Goal: Transaction & Acquisition: Purchase product/service

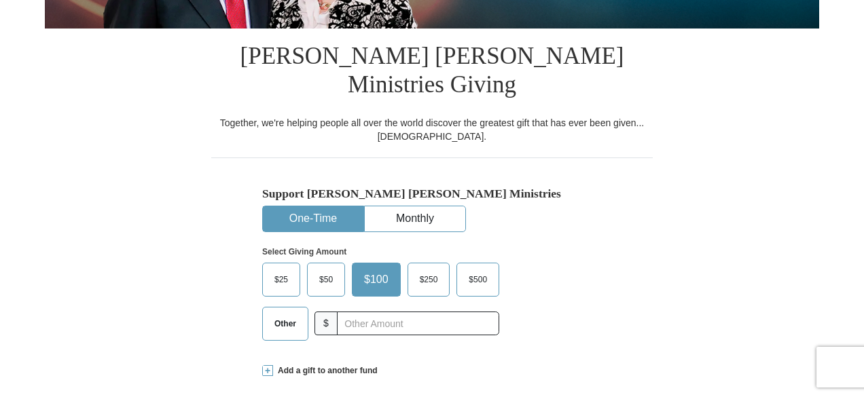
scroll to position [340, 0]
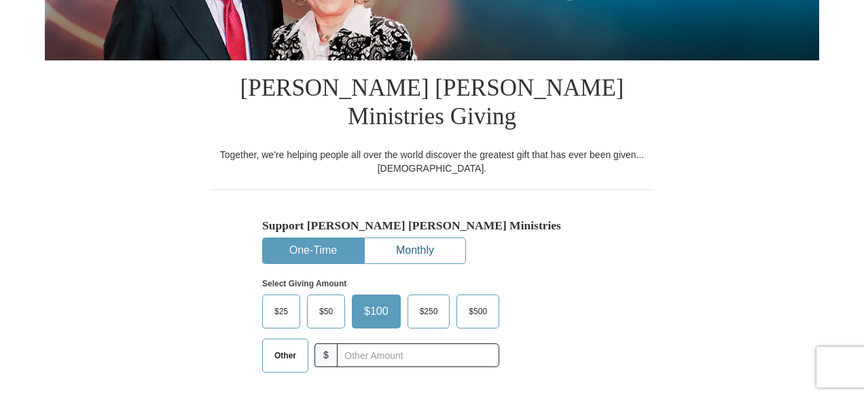
click at [444, 238] on button "Monthly" at bounding box center [415, 250] width 101 height 25
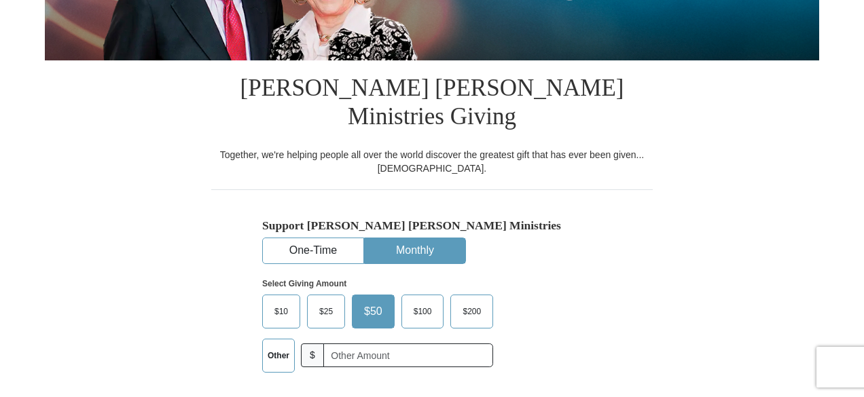
click at [467, 302] on span "$200" at bounding box center [472, 312] width 32 height 20
click at [0, 0] on input "$200" at bounding box center [0, 0] width 0 height 0
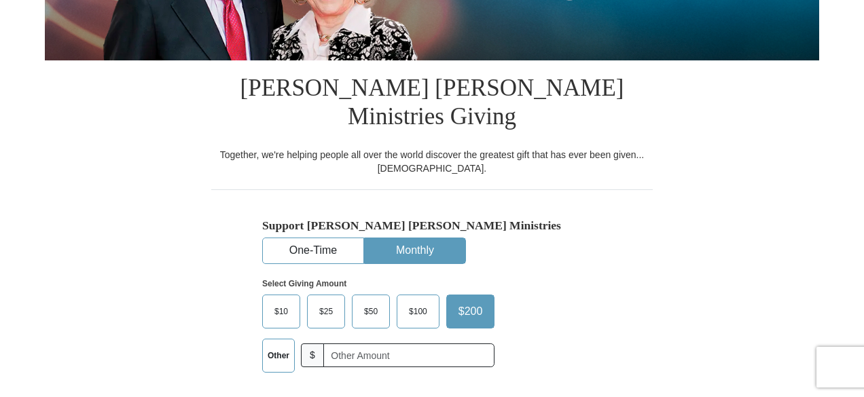
click at [426, 238] on button "Monthly" at bounding box center [415, 250] width 101 height 25
click at [473, 302] on span "$200" at bounding box center [471, 312] width 38 height 20
click at [0, 0] on input "$200" at bounding box center [0, 0] width 0 height 0
click at [323, 238] on button "One-Time" at bounding box center [313, 250] width 101 height 25
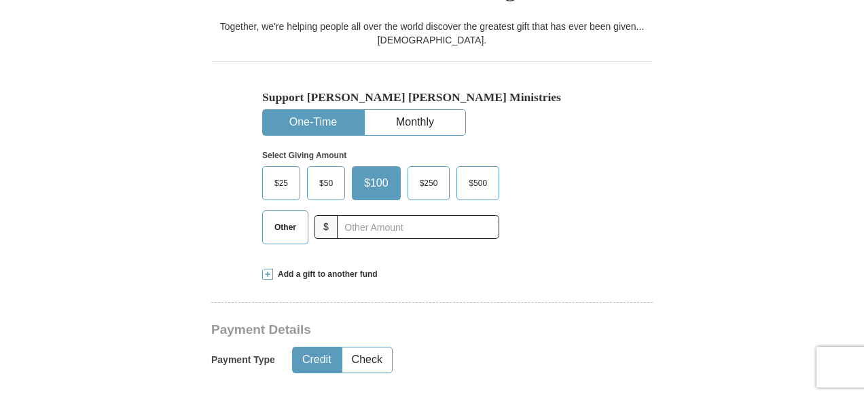
scroll to position [476, 0]
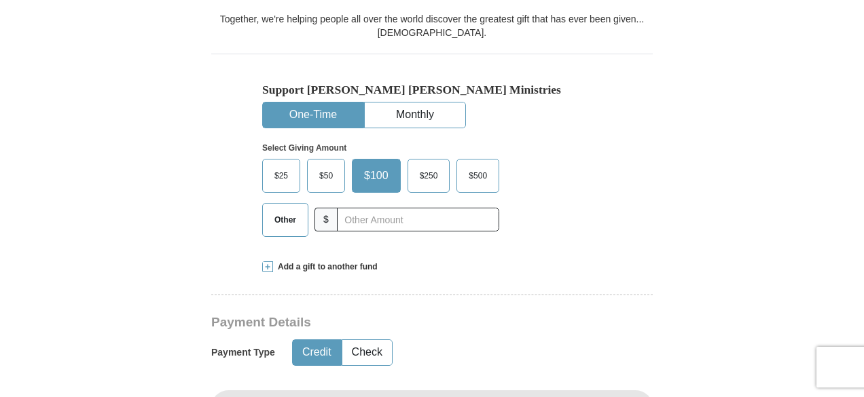
click at [266, 262] on span at bounding box center [267, 267] width 11 height 11
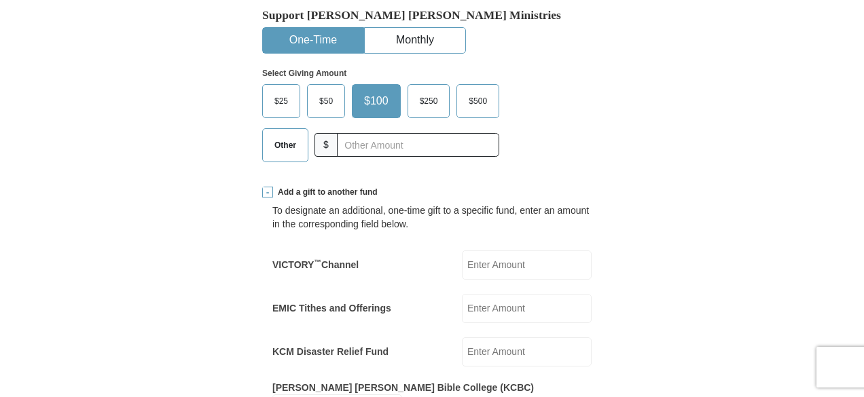
scroll to position [544, 0]
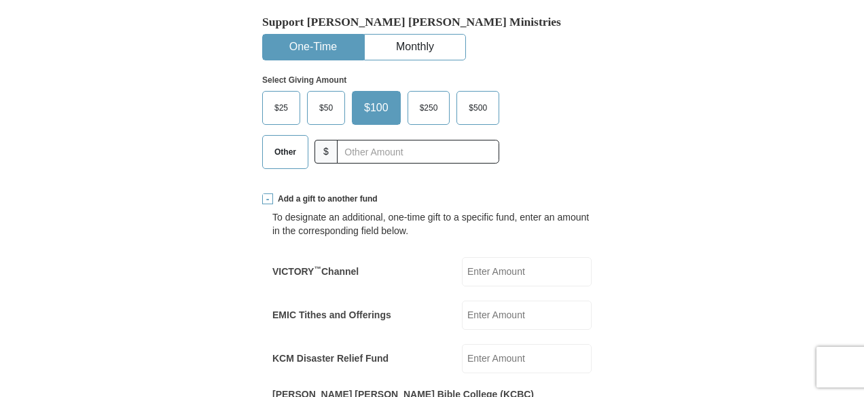
click at [266, 194] on div "Add a gift to another fund" at bounding box center [432, 200] width 340 height 12
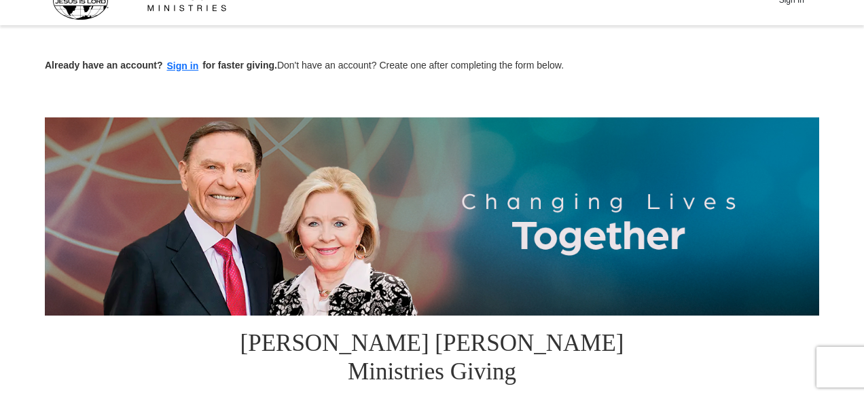
scroll to position [0, 0]
